Goal: Information Seeking & Learning: Learn about a topic

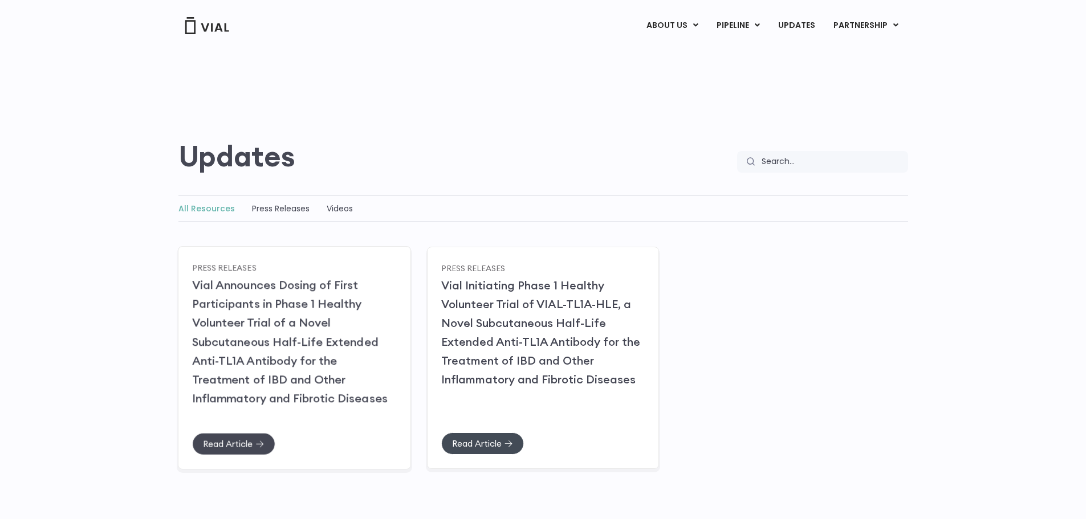
click at [258, 438] on link "Read Article" at bounding box center [233, 444] width 83 height 22
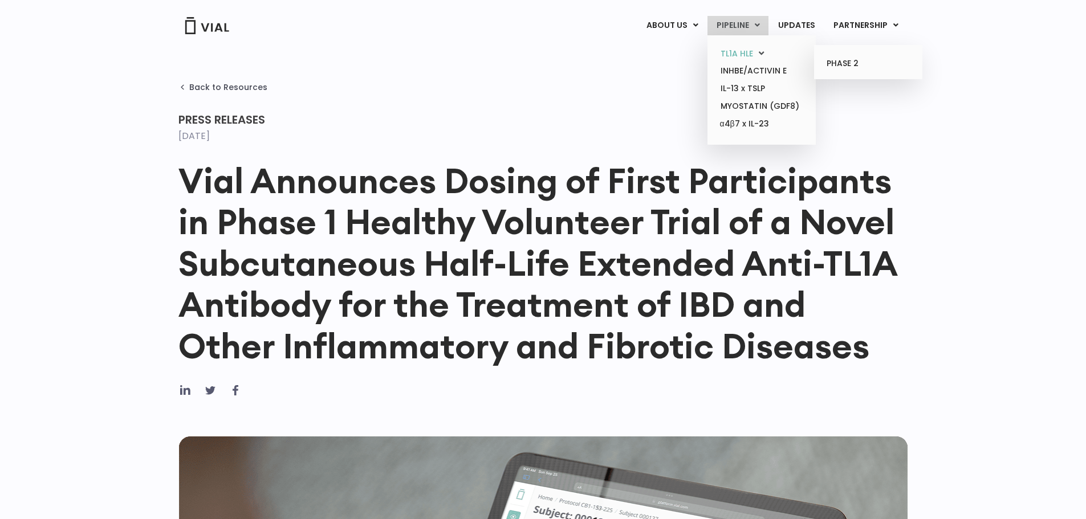
click at [741, 48] on link "TL1A HLE" at bounding box center [762, 54] width 100 height 18
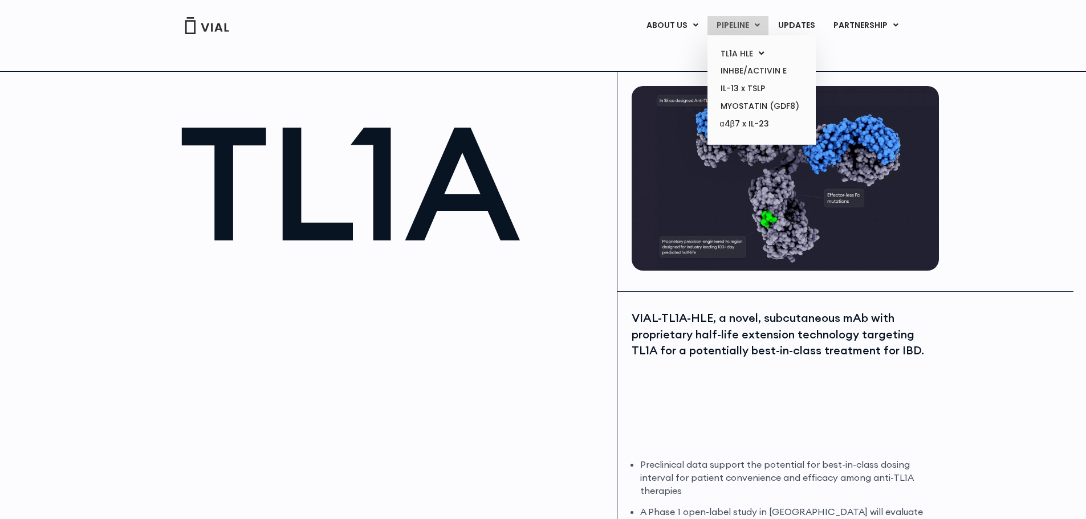
click at [739, 27] on link "PIPELINE" at bounding box center [738, 25] width 61 height 19
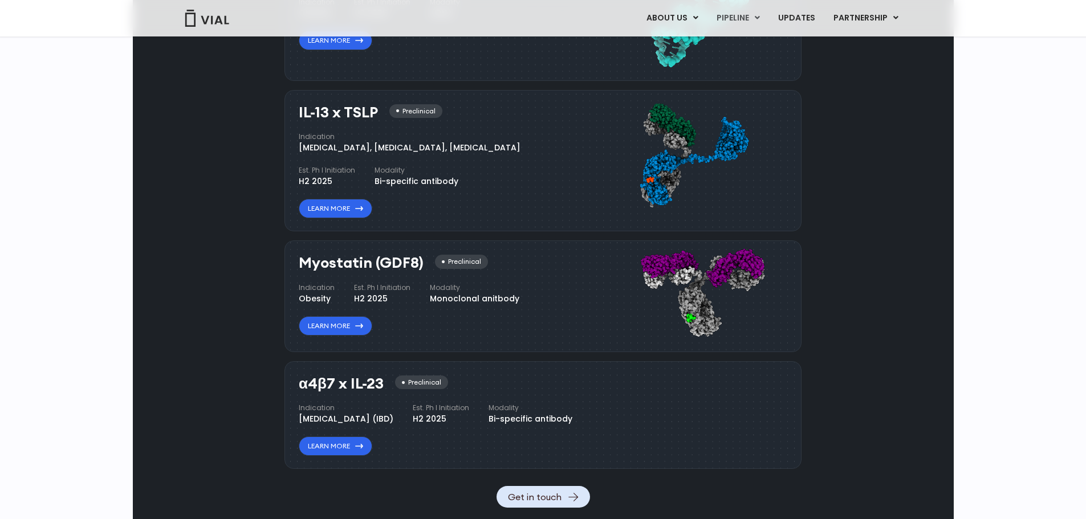
scroll to position [1083, 0]
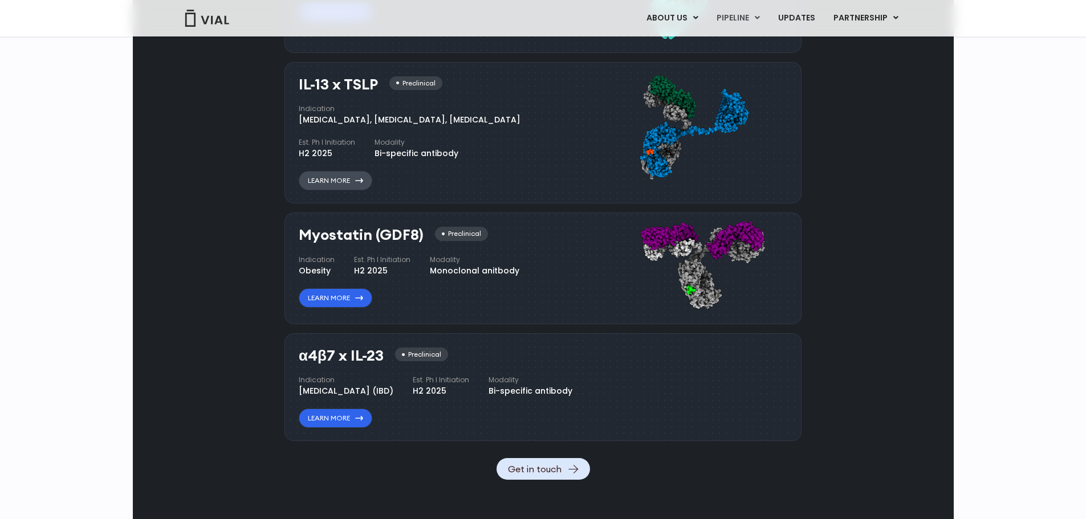
click at [342, 190] on link "Learn More" at bounding box center [336, 180] width 74 height 19
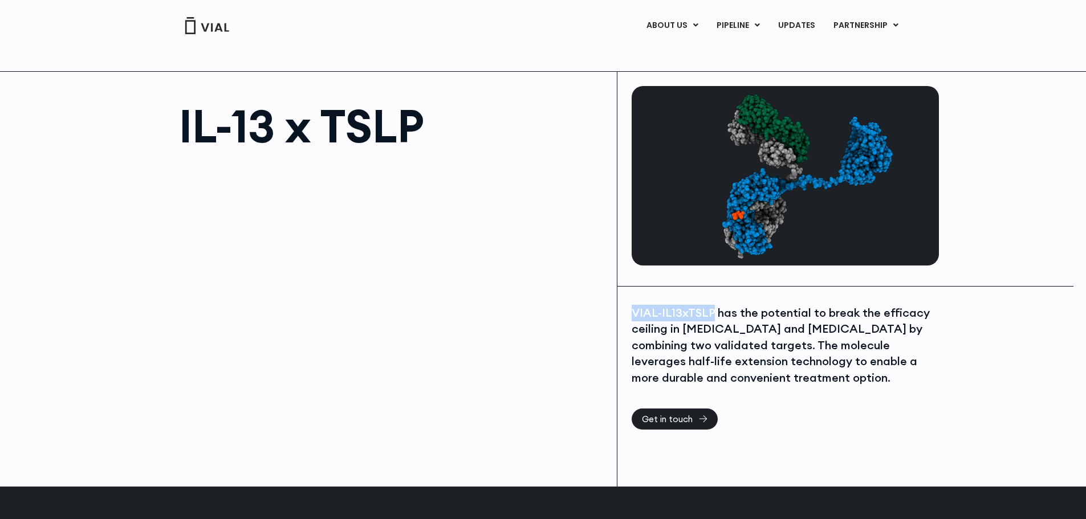
drag, startPoint x: 712, startPoint y: 315, endPoint x: 625, endPoint y: 314, distance: 86.7
click at [625, 314] on div "VIAL-IL13xTSLP has the potential to break the efficacy ceiling in [MEDICAL_DATA…" at bounding box center [785, 387] width 336 height 200
copy div "VIAL-IL13xTSLP"
click at [788, 355] on div "VIAL-IL13xTSLP has the potential to break the efficacy ceiling in [MEDICAL_DATA…" at bounding box center [784, 346] width 304 height 82
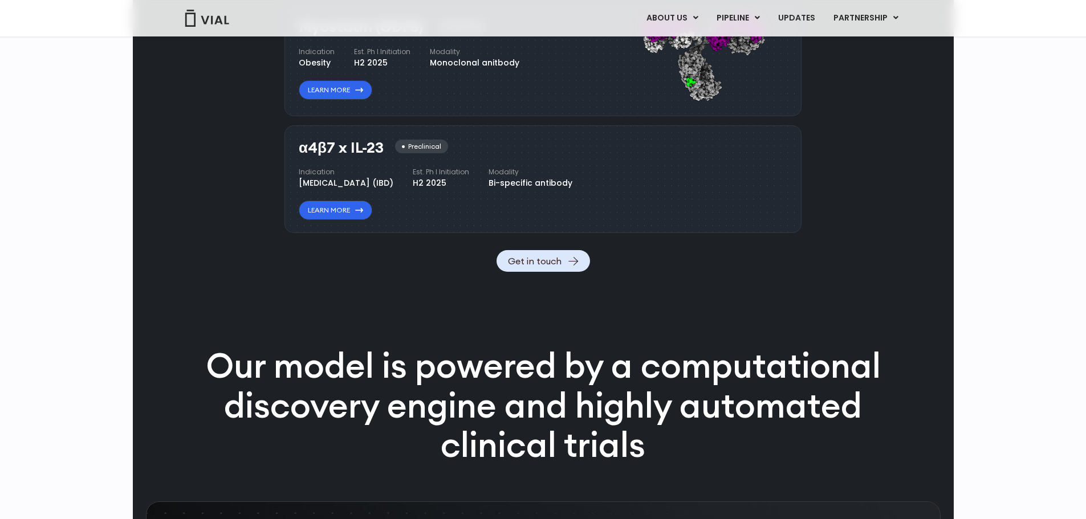
scroll to position [1311, 0]
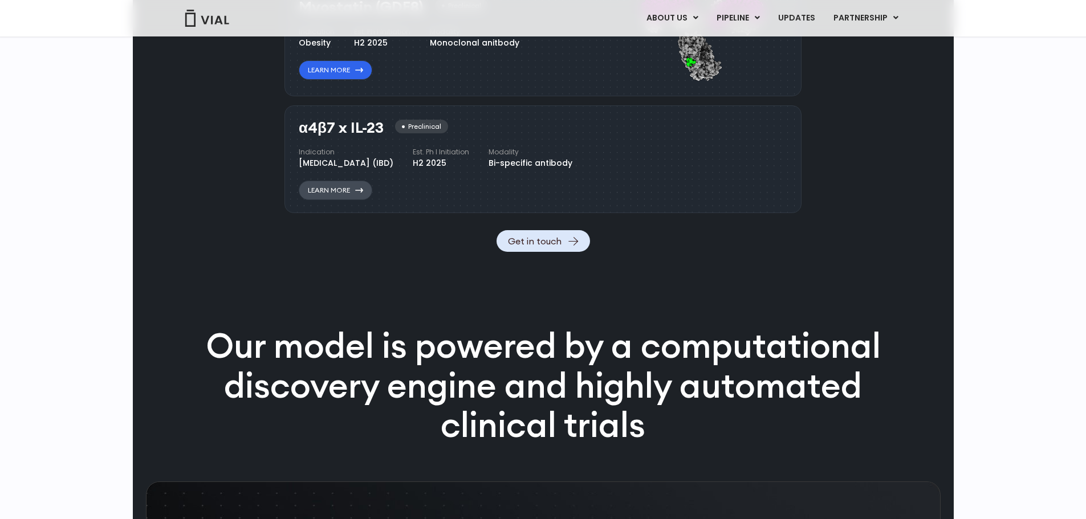
click at [351, 200] on link "Learn More" at bounding box center [336, 190] width 74 height 19
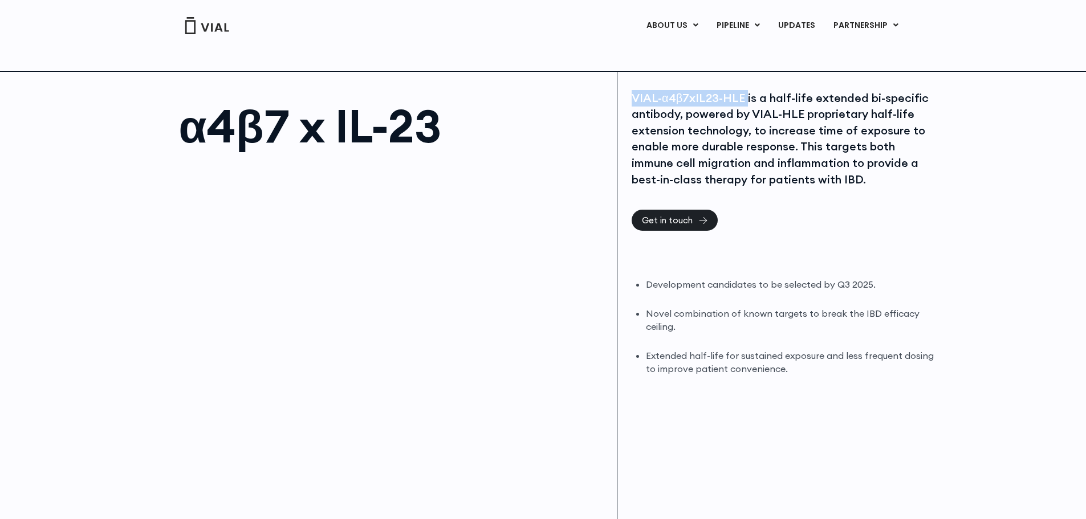
drag, startPoint x: 744, startPoint y: 99, endPoint x: 623, endPoint y: 99, distance: 120.9
click at [623, 99] on div "VIAL-α4β7xIL23-HLE is a half-life extended bi-specific antibody, powered by VIA…" at bounding box center [785, 332] width 336 height 521
copy div "VIAL-α4β7xIL23-HLE"
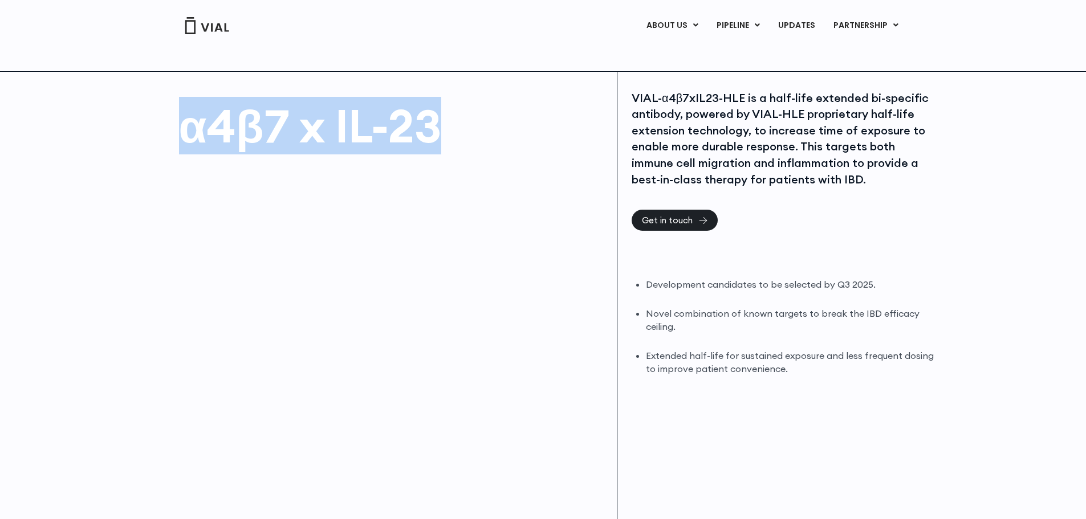
drag, startPoint x: 441, startPoint y: 132, endPoint x: 170, endPoint y: 135, distance: 271.4
click at [170, 135] on div "α4β7 x IL-23" at bounding box center [375, 332] width 485 height 521
copy h1 "α4β7 x IL-23"
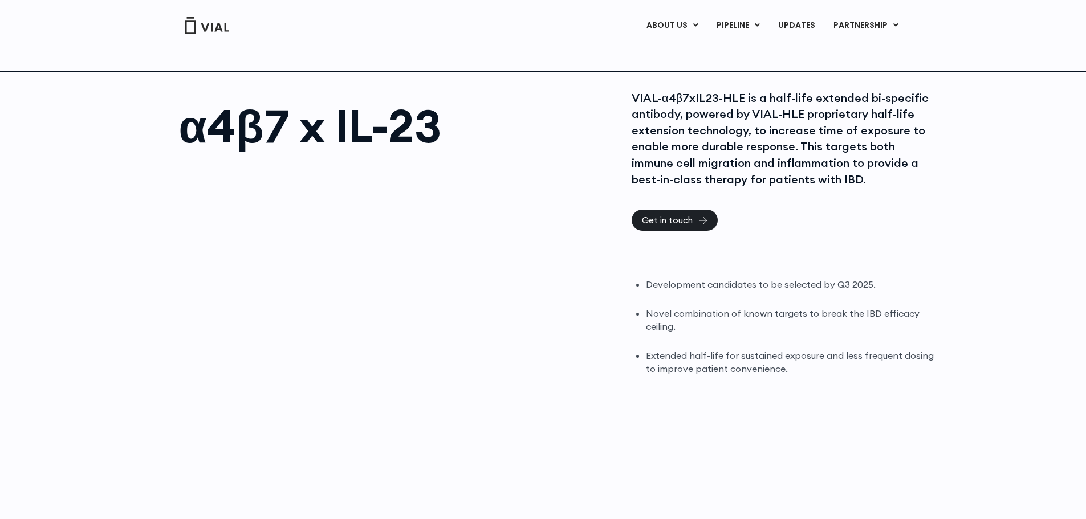
click at [738, 131] on div "VIAL-α4β7xIL23-HLE is a half-life extended bi-specific antibody, powered by VIA…" at bounding box center [784, 139] width 304 height 98
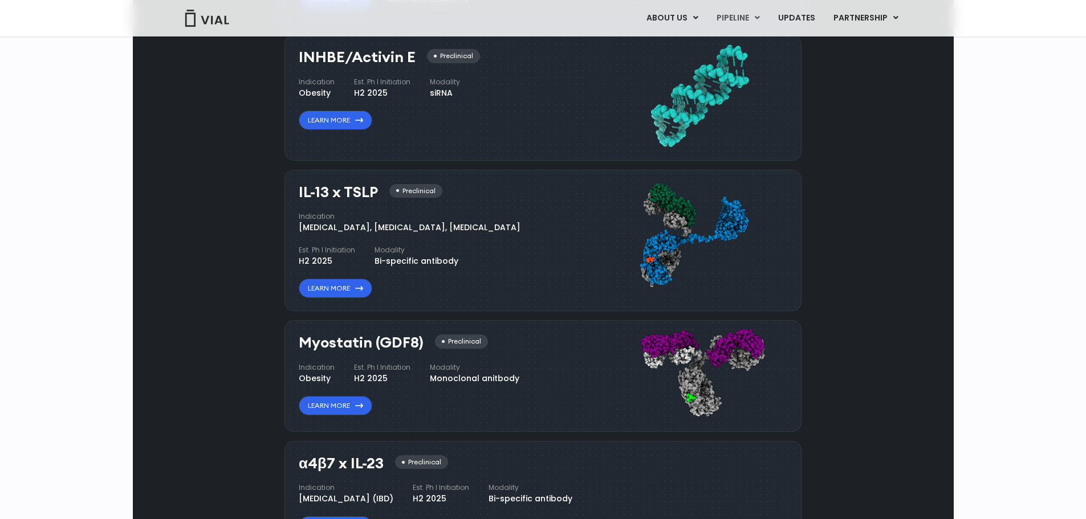
scroll to position [798, 0]
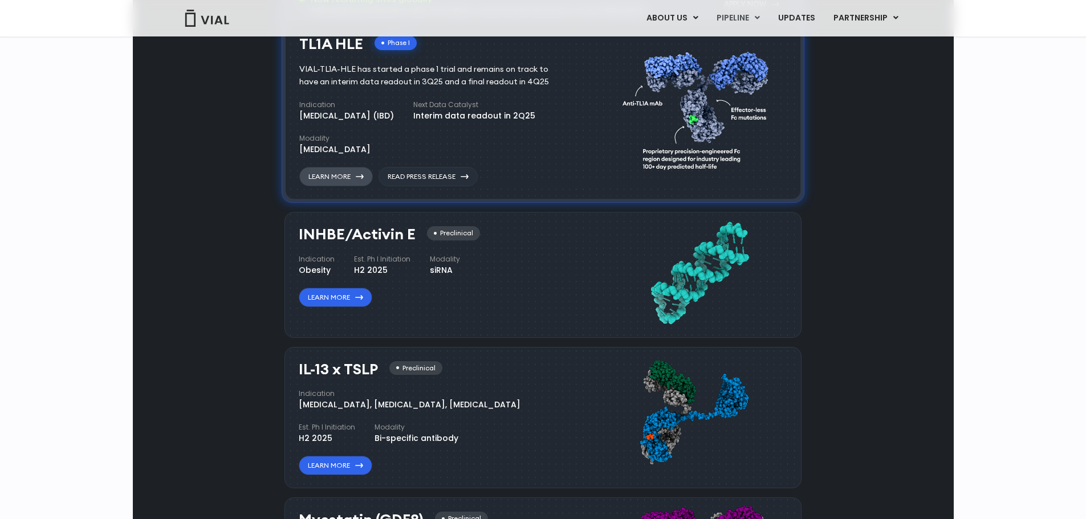
click at [355, 186] on link "Learn More" at bounding box center [336, 176] width 74 height 19
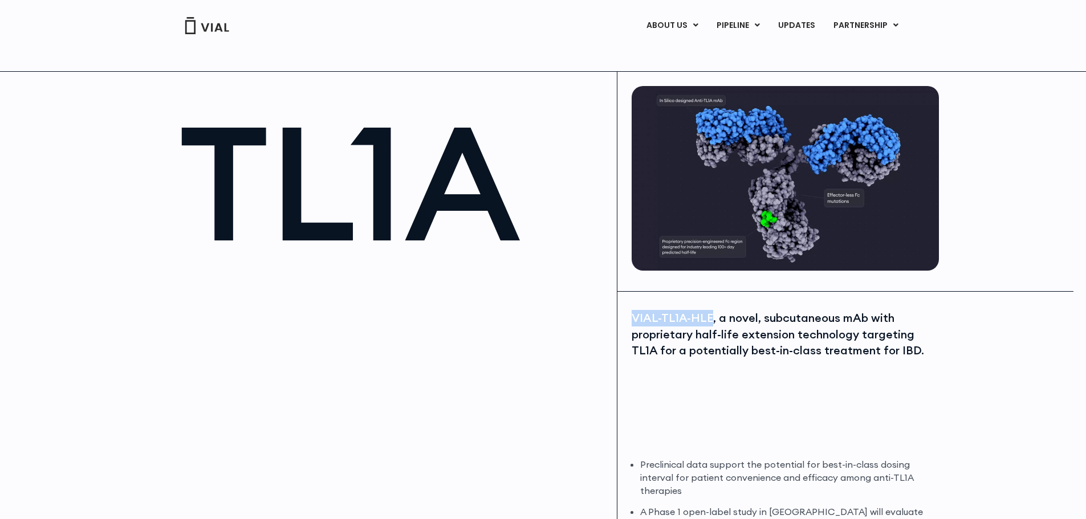
drag, startPoint x: 709, startPoint y: 314, endPoint x: 624, endPoint y: 315, distance: 85.0
click at [624, 315] on div "VIAL-TL1A-HLE, a novel, subcutaneous mAb with proprietary half-life extension t…" at bounding box center [785, 446] width 336 height 309
copy div "VIAL-TL1A-HLE"
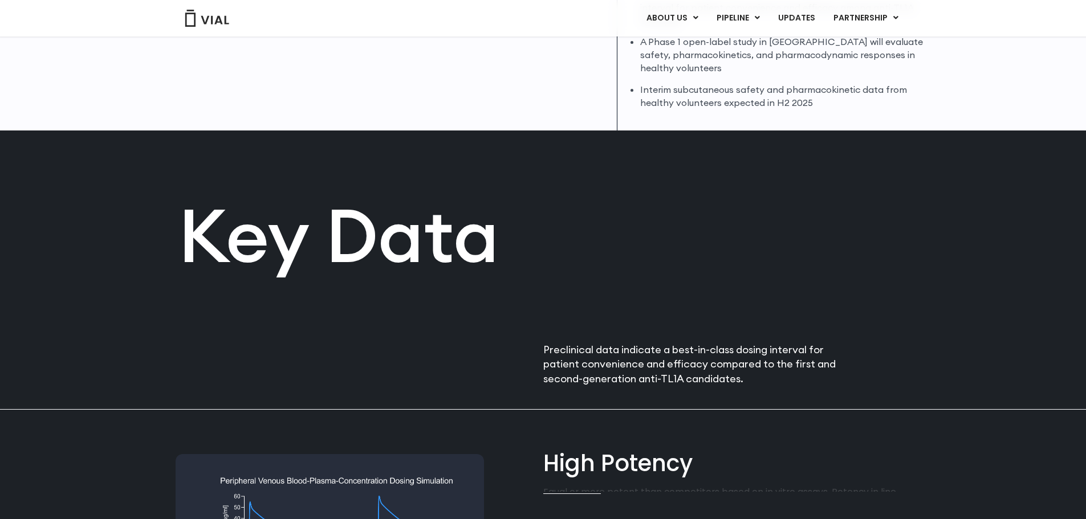
scroll to position [570, 0]
